Goal: Check status: Check status

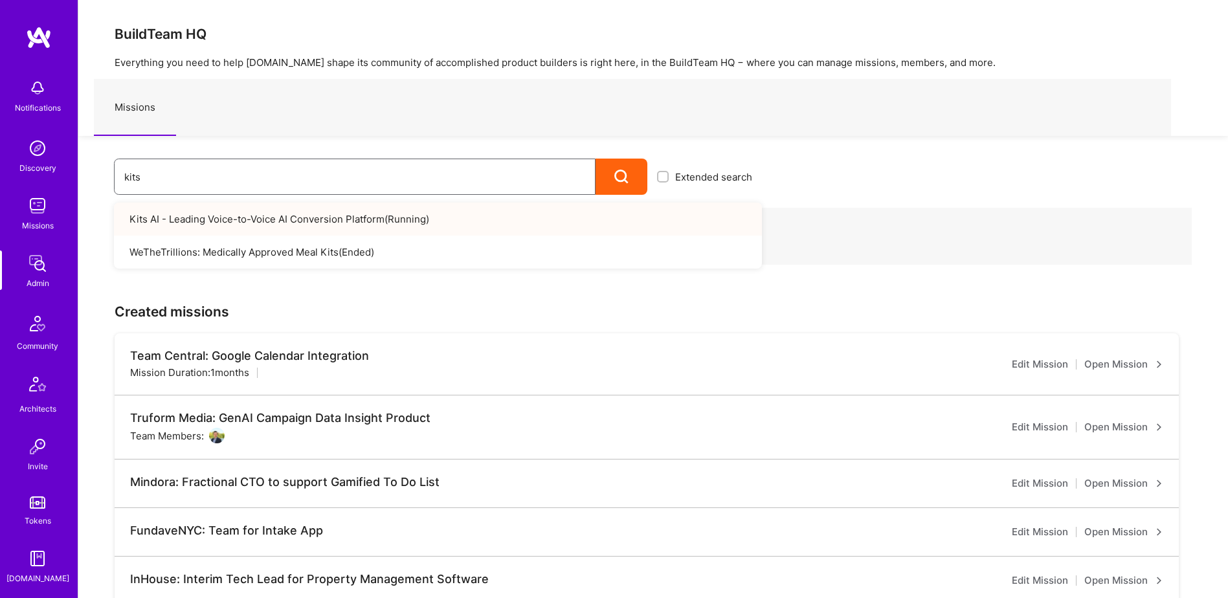
drag, startPoint x: 75, startPoint y: 184, endPoint x: 63, endPoint y: 185, distance: 12.3
click at [63, 185] on div "Notifications Discovery Missions Admin Community Architects Invite Tokens [DOMA…" at bounding box center [614, 464] width 1228 height 929
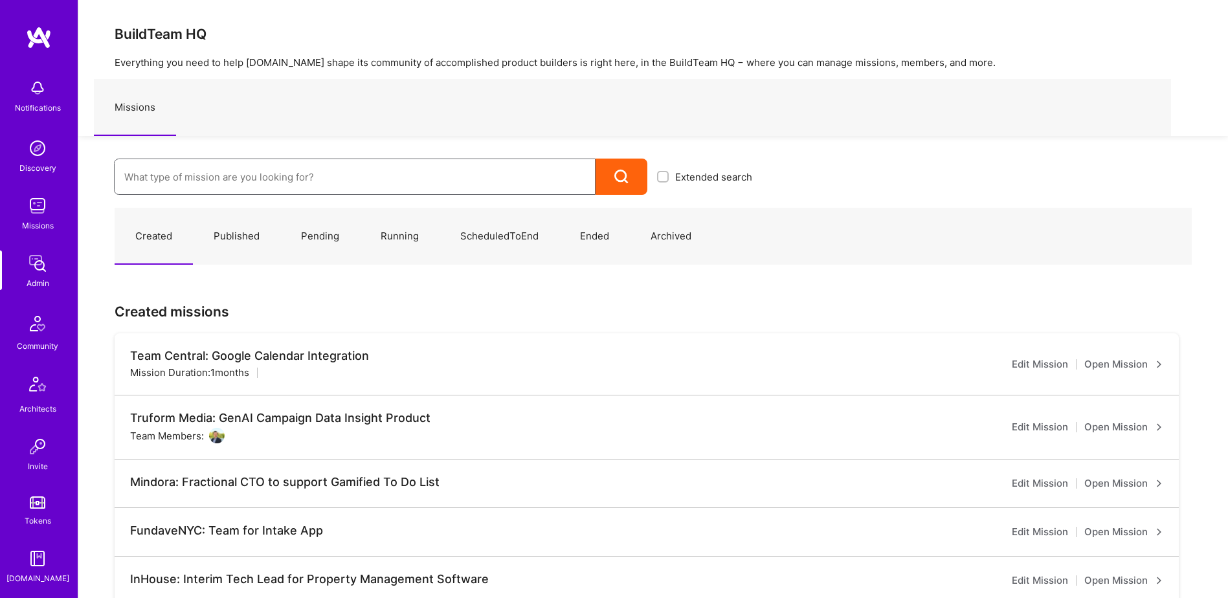
type input "o"
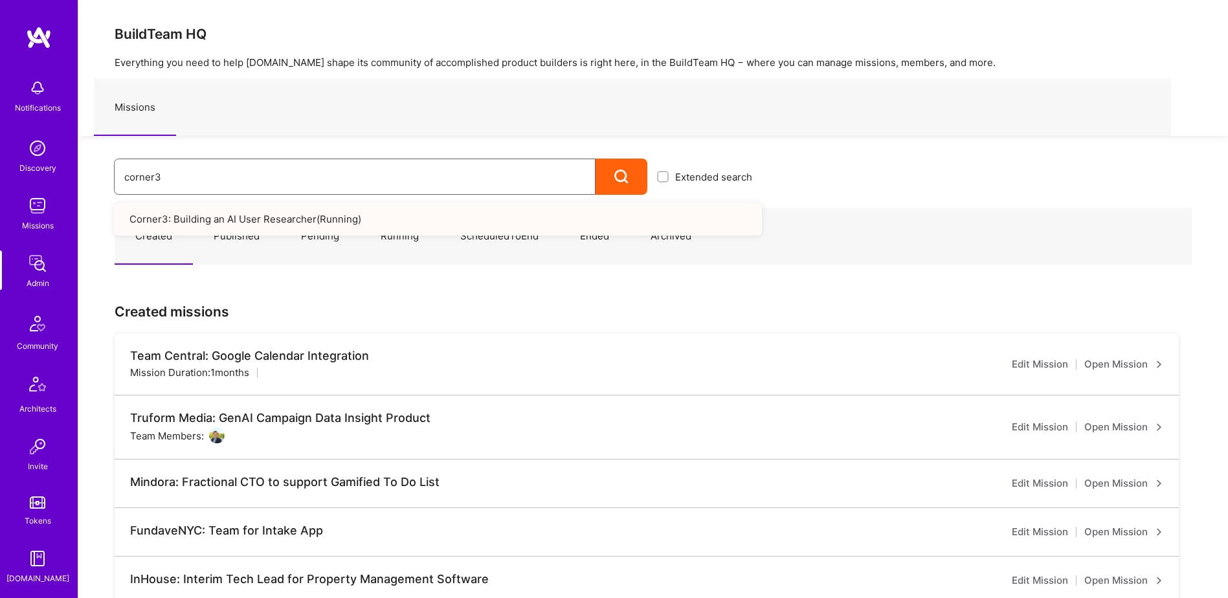
type input "corner3"
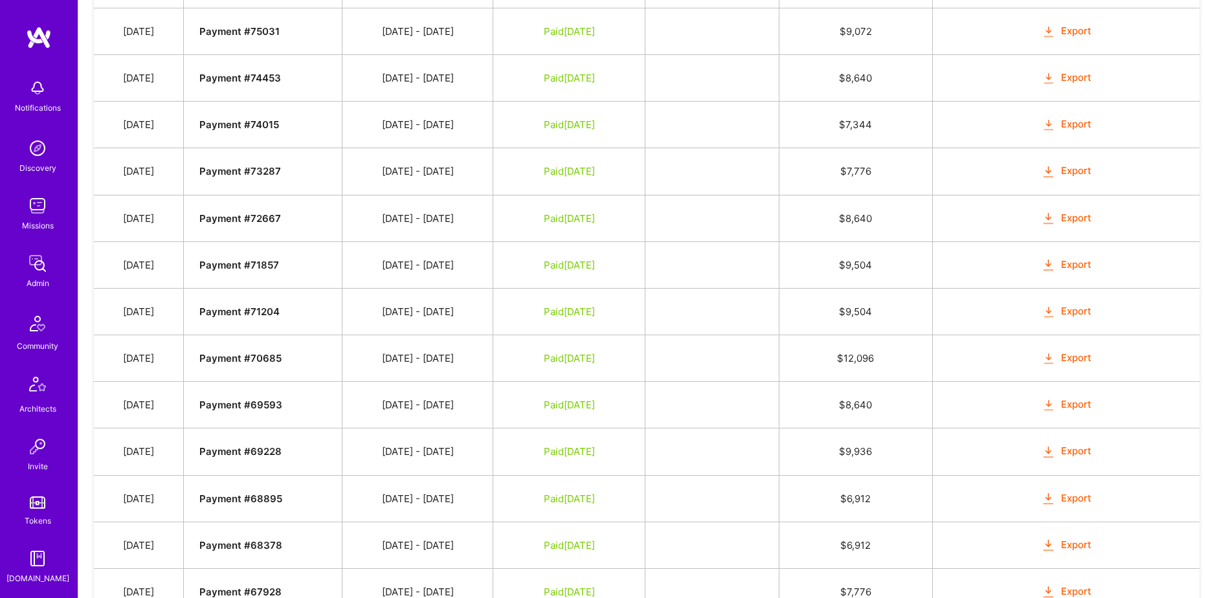
scroll to position [967, 0]
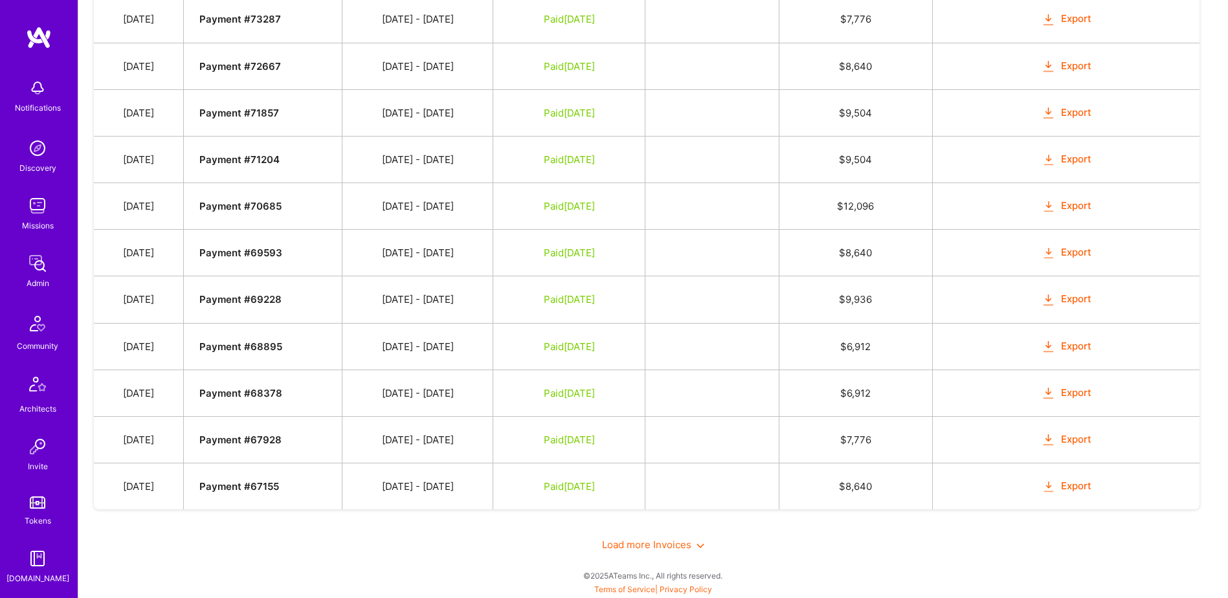
click at [625, 546] on span "Load more Invoices" at bounding box center [653, 545] width 102 height 12
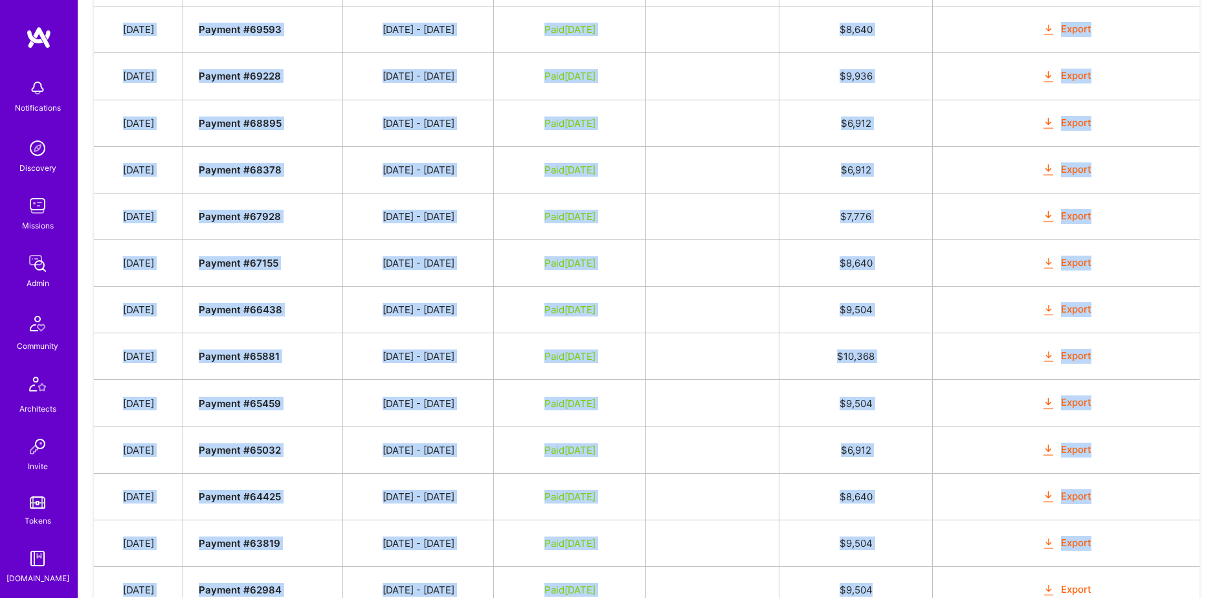
scroll to position [1483, 0]
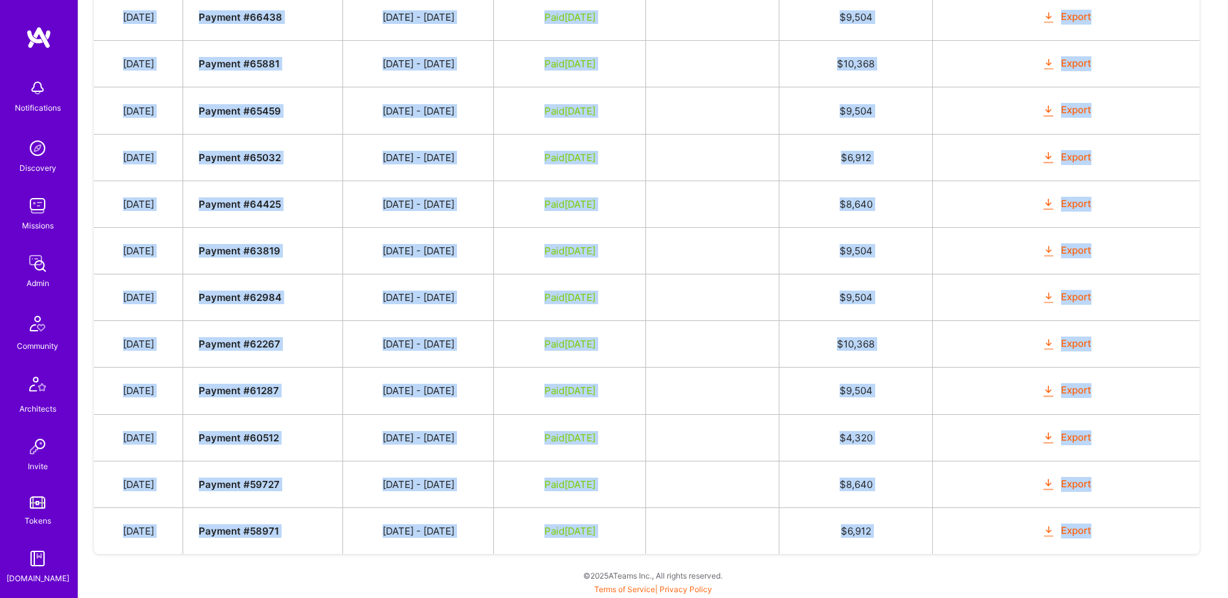
drag, startPoint x: 131, startPoint y: 245, endPoint x: 1165, endPoint y: 515, distance: 1069.2
copy tbody "Oct 7, 2025 Payment # 78525 09/16 - 09/30/2025 Submitted $ 9,504 Mark as Paid C…"
